Goal: Find specific page/section: Find specific page/section

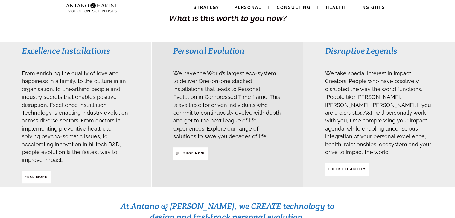
scroll to position [139, 0]
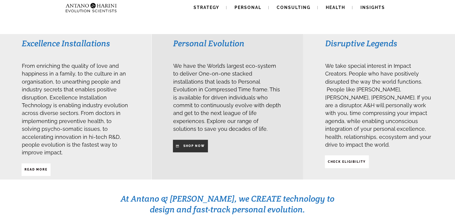
click at [200, 145] on strong "SHop NOW" at bounding box center [194, 146] width 22 height 3
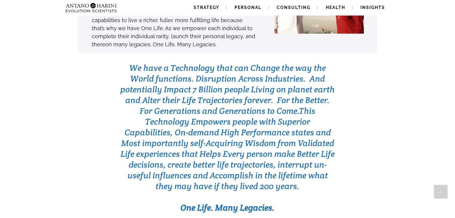
scroll to position [1864, 0]
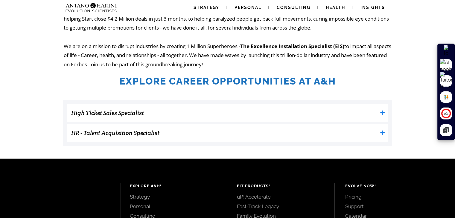
scroll to position [145, 0]
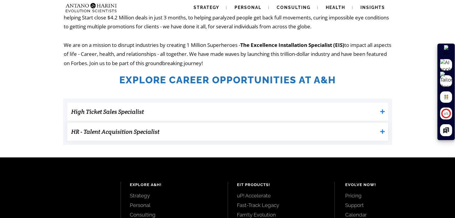
click at [262, 132] on h3 "HR - Talent Acquisition Specialist" at bounding box center [224, 132] width 306 height 12
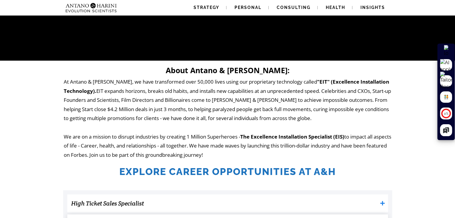
scroll to position [0, 0]
